Goal: Answer question/provide support

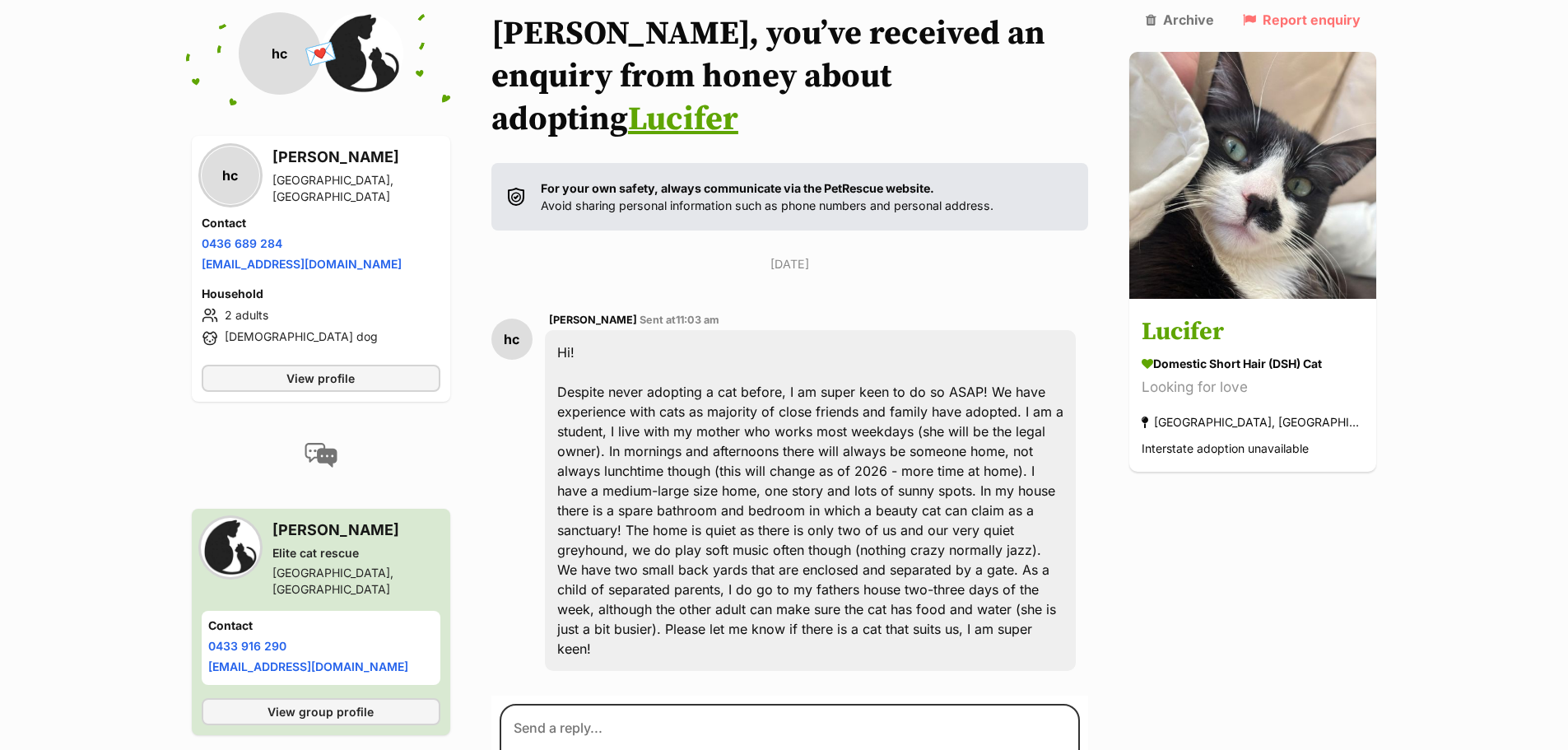
scroll to position [259, 0]
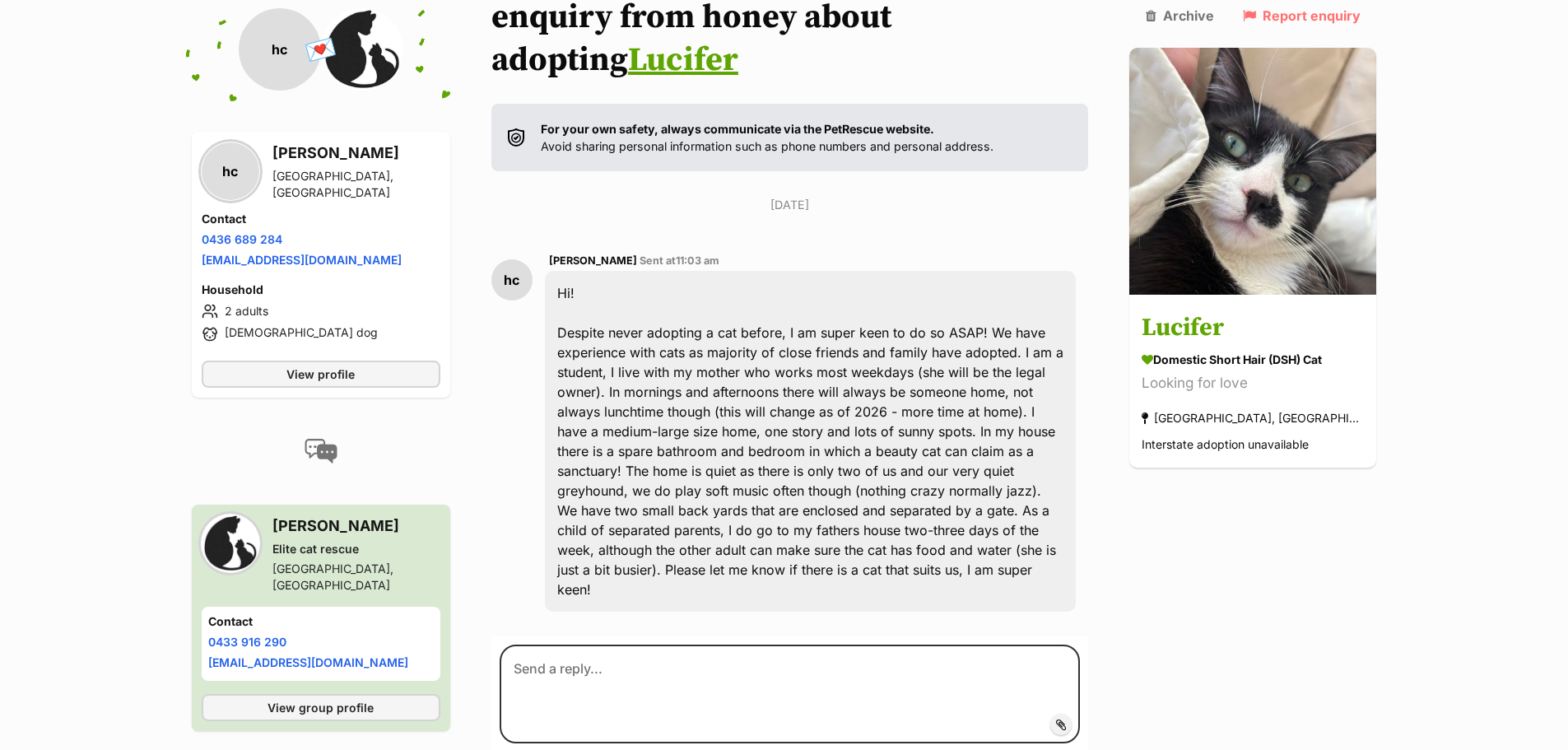
scroll to position [259, 0]
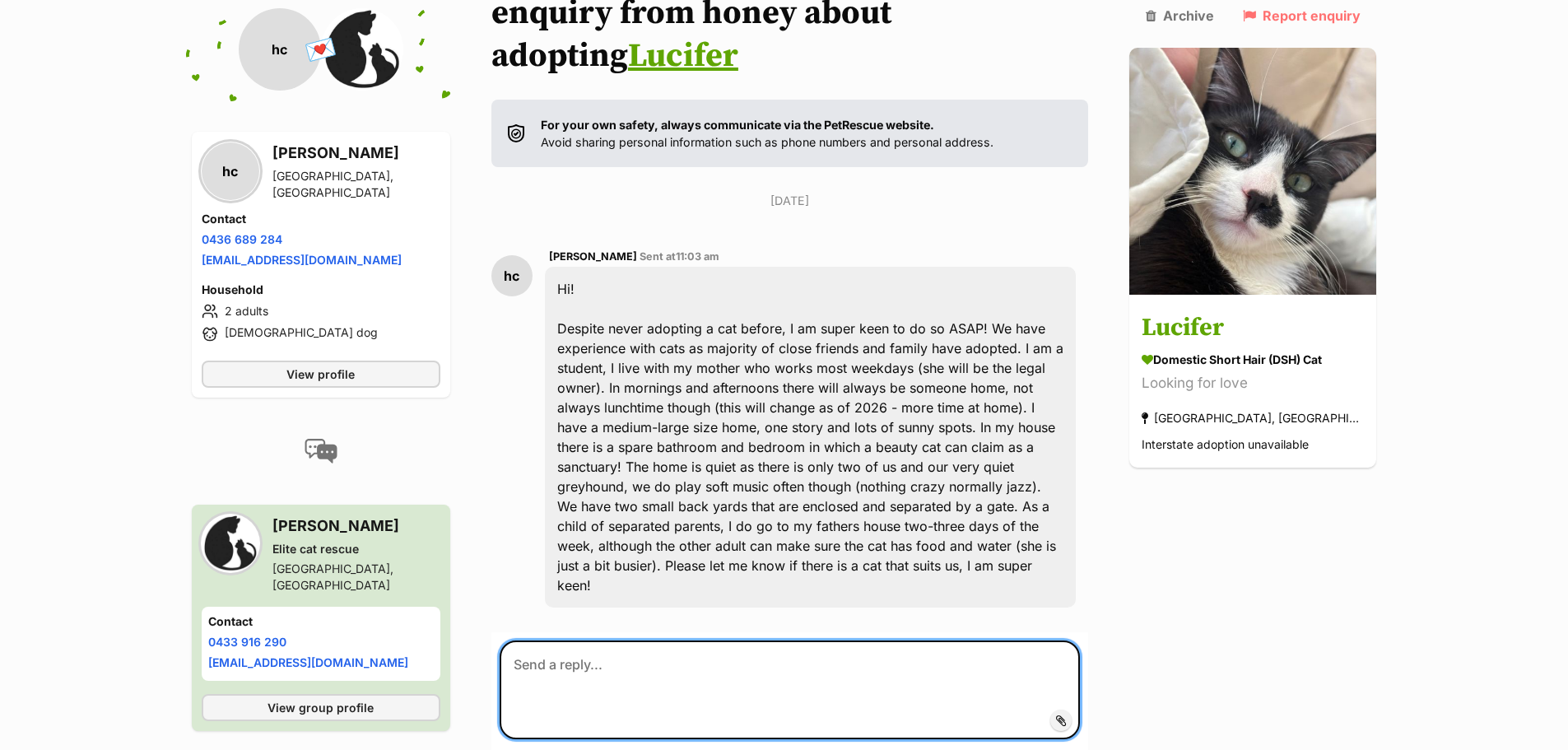
click at [627, 641] on textarea at bounding box center [790, 690] width 581 height 99
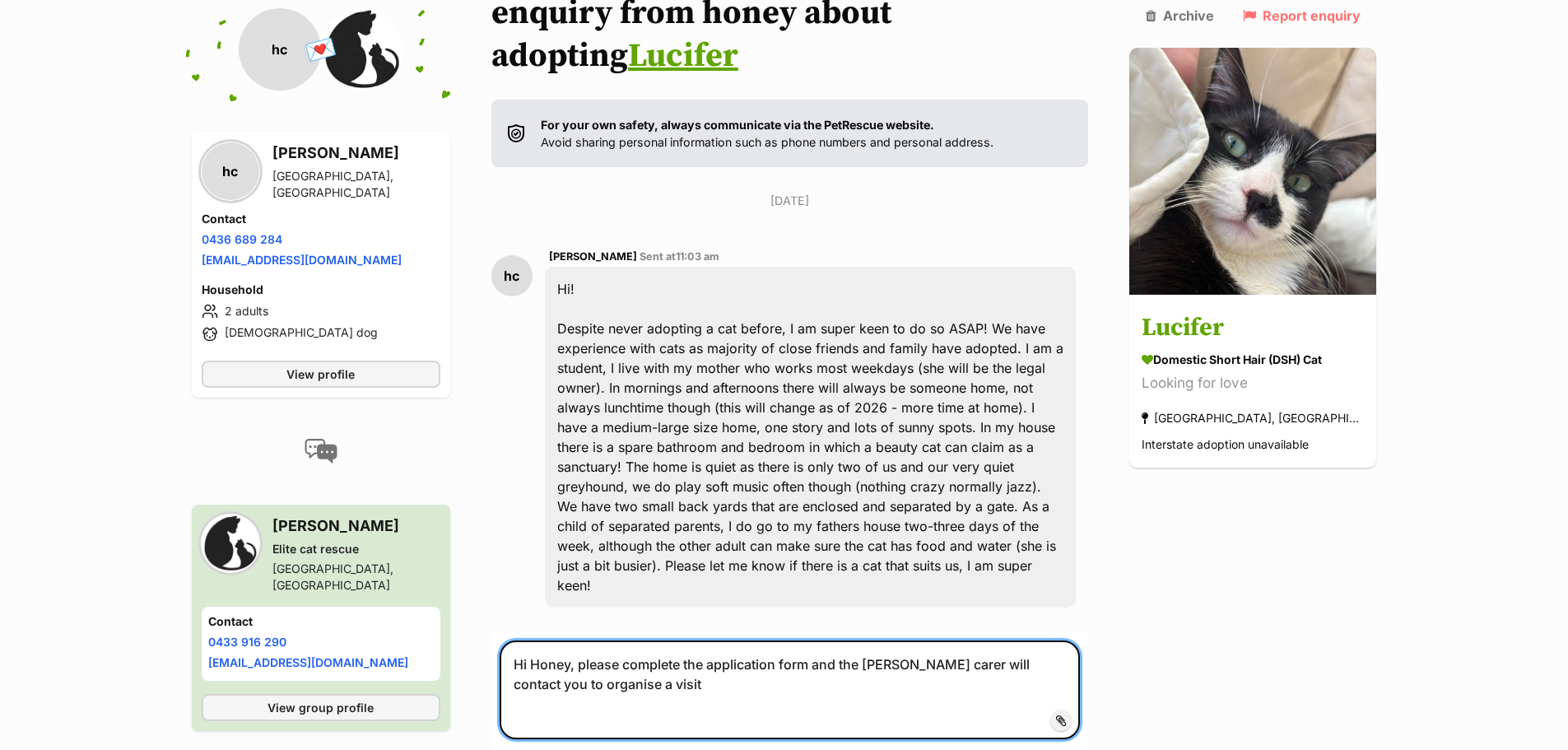
paste textarea "[URL][DOMAIN_NAME]"
type textarea "Hi Honey, please complete the application form and the foster carer will contac…"
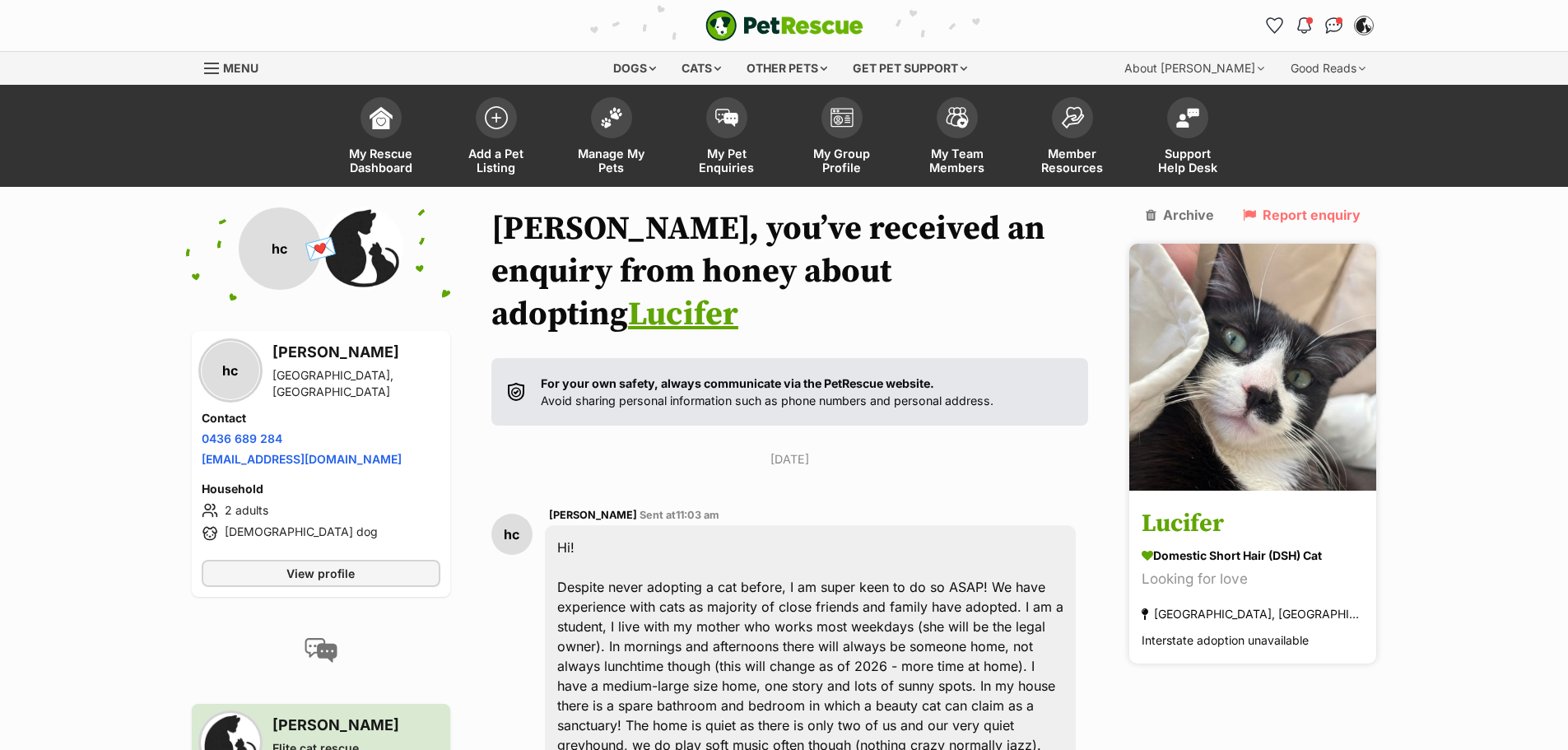
click at [1248, 547] on div "Domestic Short Hair (DSH) Cat" at bounding box center [1253, 555] width 222 height 17
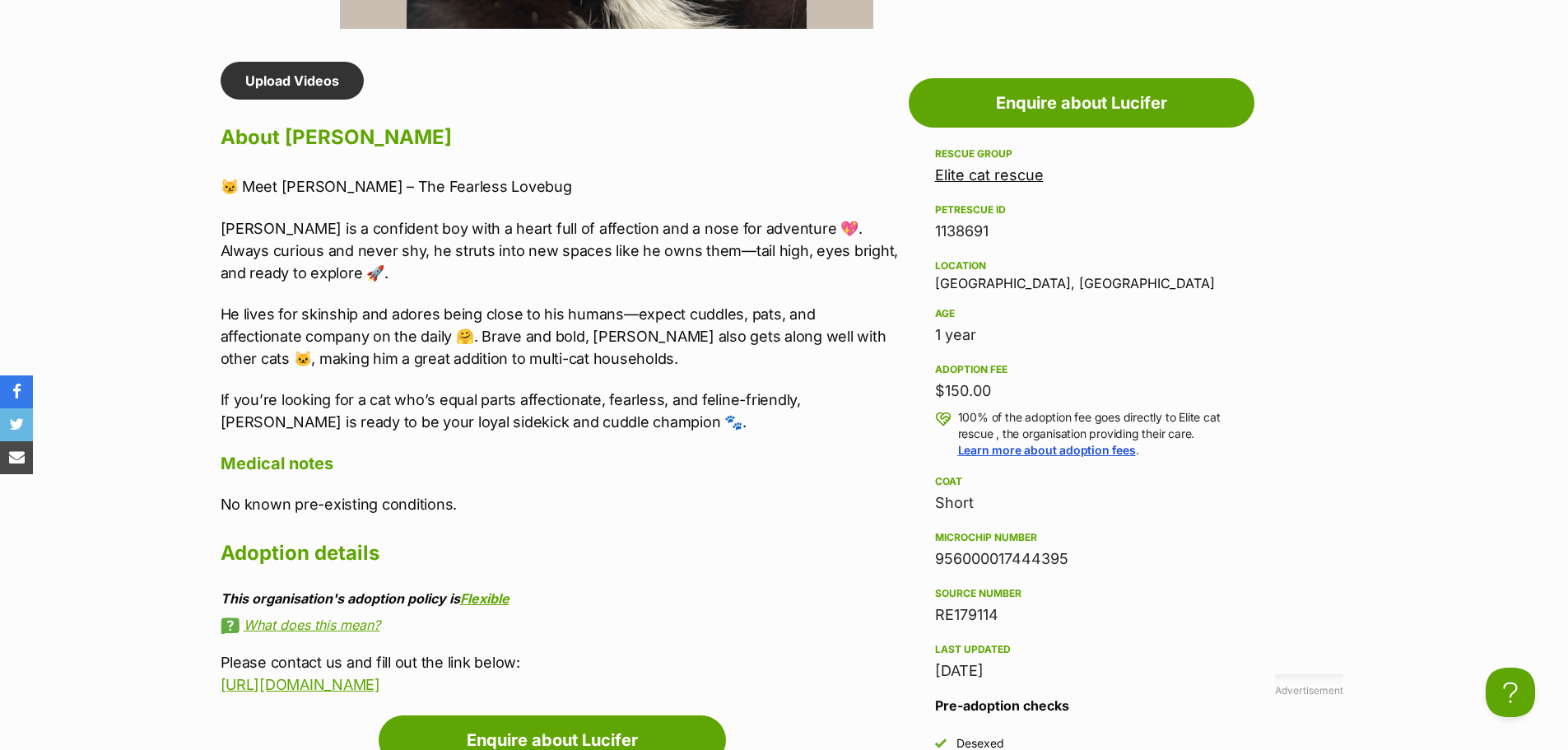
drag, startPoint x: 995, startPoint y: 392, endPoint x: 935, endPoint y: 390, distance: 60.0
click at [935, 390] on div "$150.00" at bounding box center [1081, 391] width 293 height 23
copy div "$150.00"
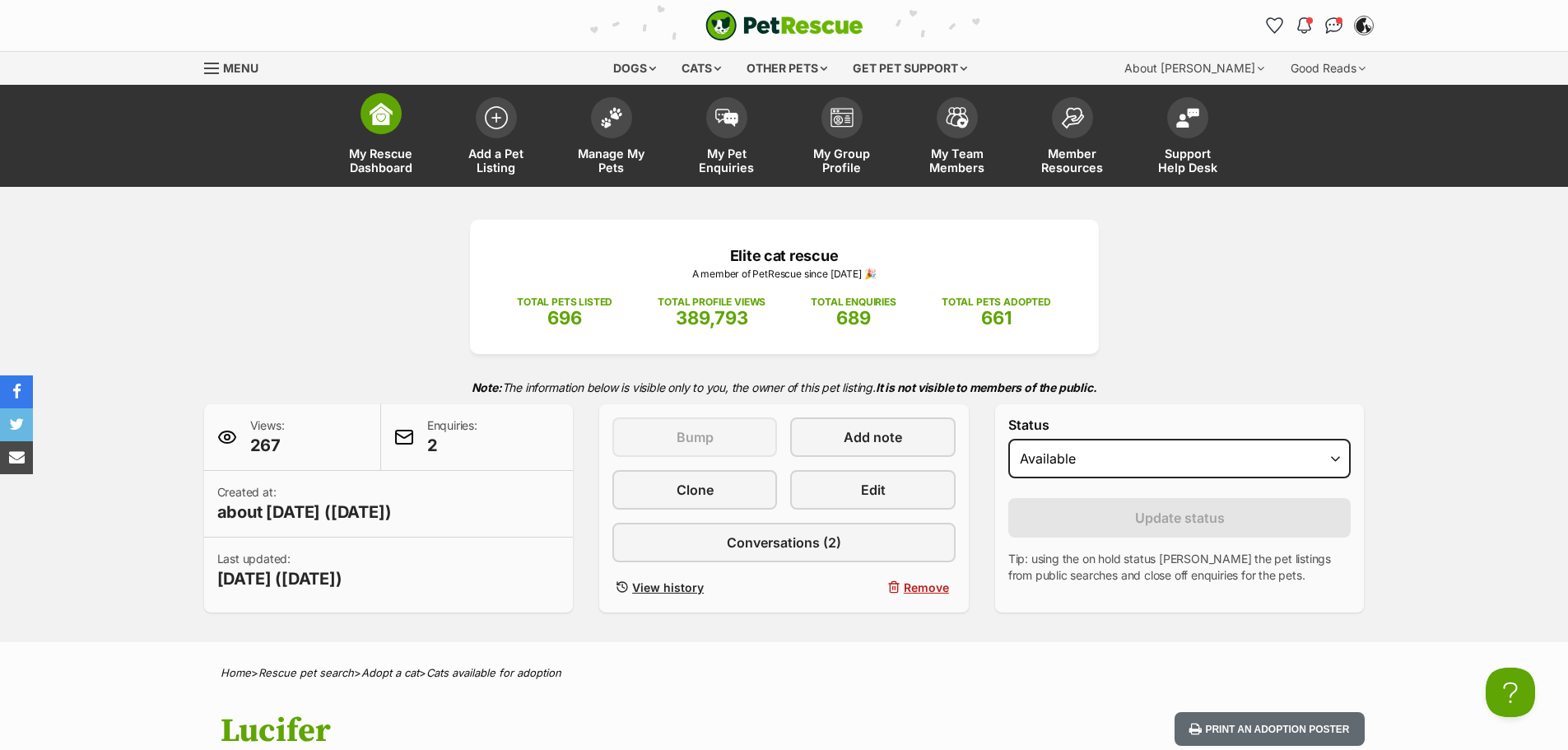
click at [383, 113] on img at bounding box center [382, 114] width 23 height 23
